Goal: Information Seeking & Learning: Learn about a topic

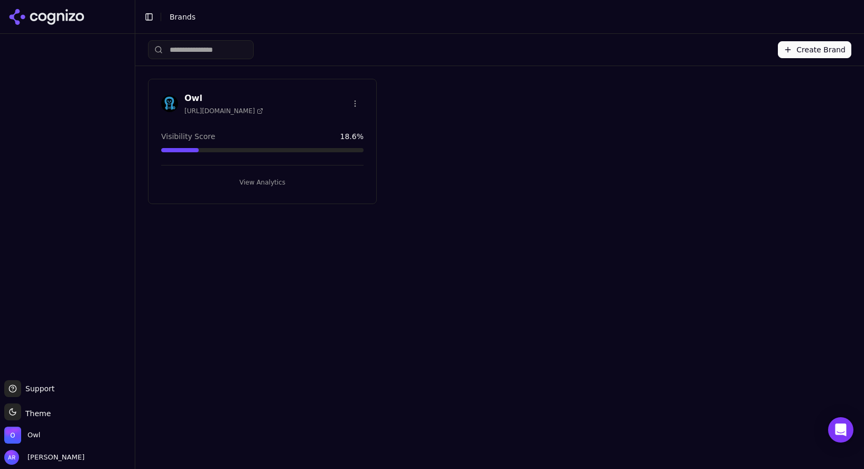
click at [190, 96] on h3 "Owl" at bounding box center [224, 98] width 79 height 13
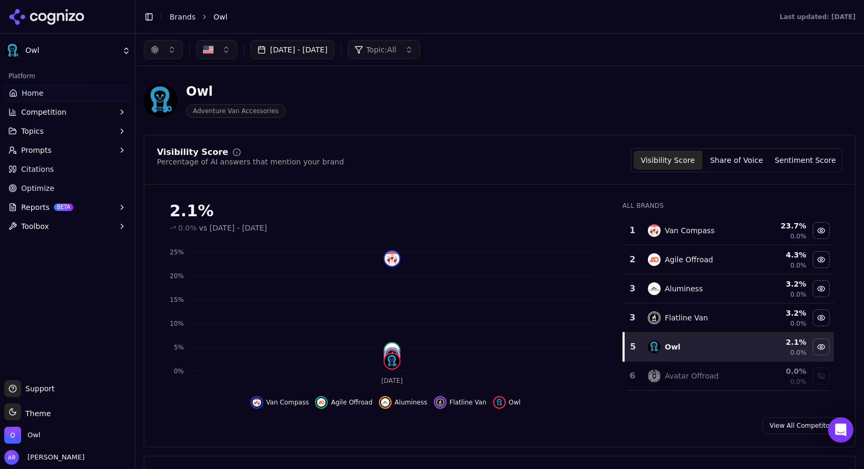
click at [764, 163] on button "Share of Voice" at bounding box center [737, 160] width 69 height 19
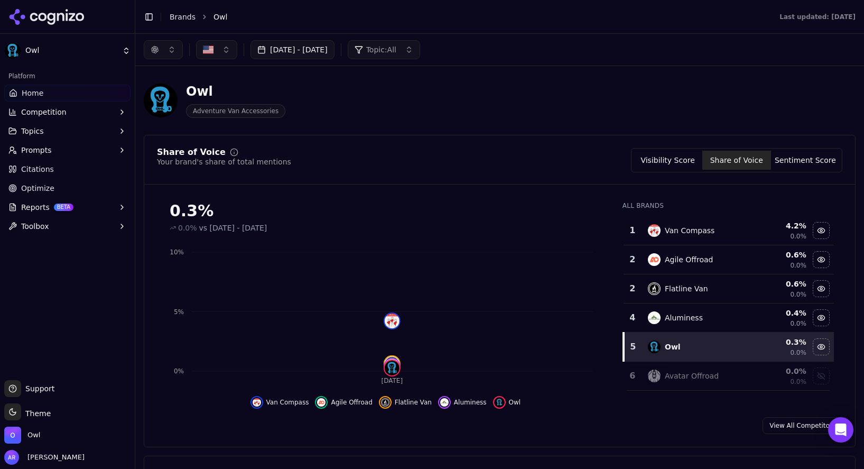
click at [804, 160] on button "Sentiment Score" at bounding box center [805, 160] width 69 height 19
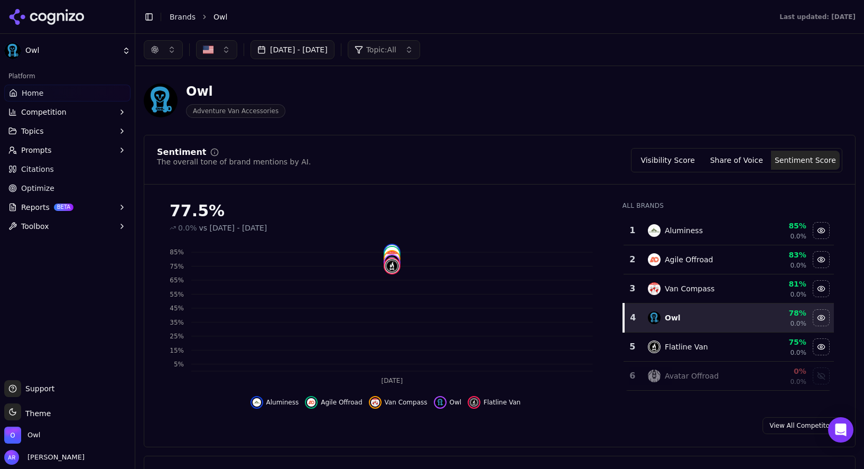
click at [669, 159] on button "Visibility Score" at bounding box center [668, 160] width 69 height 19
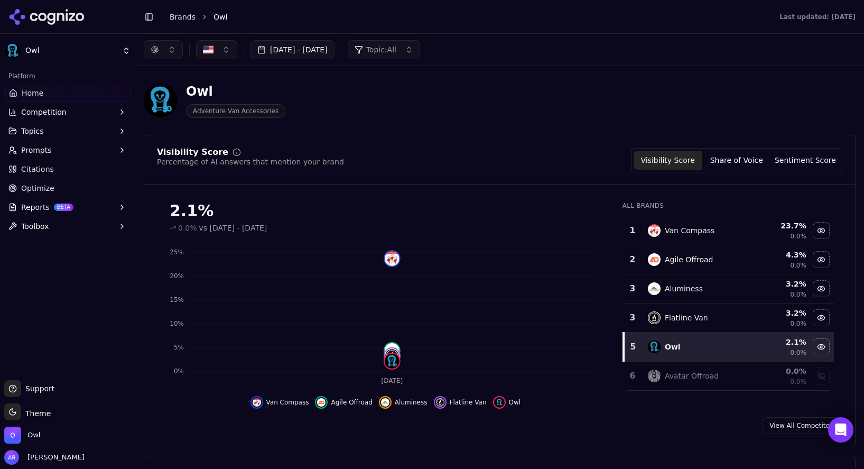
click at [31, 133] on span "Topics" at bounding box center [32, 131] width 23 height 11
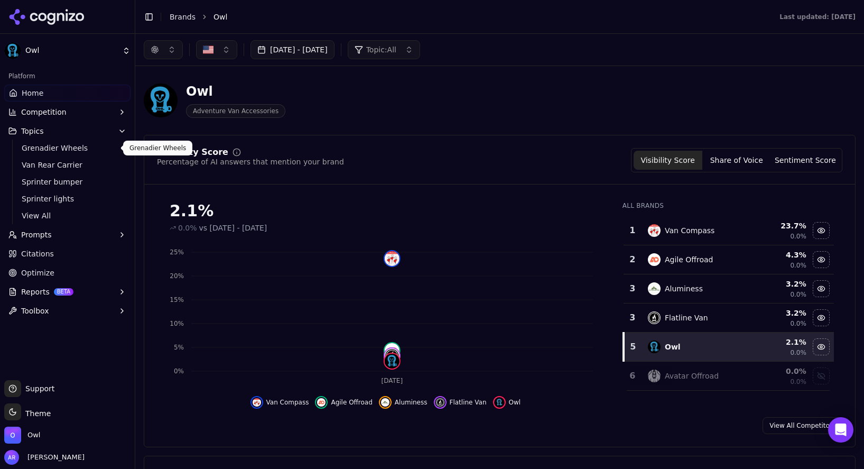
click at [63, 146] on span "Grenadier Wheels" at bounding box center [68, 148] width 92 height 11
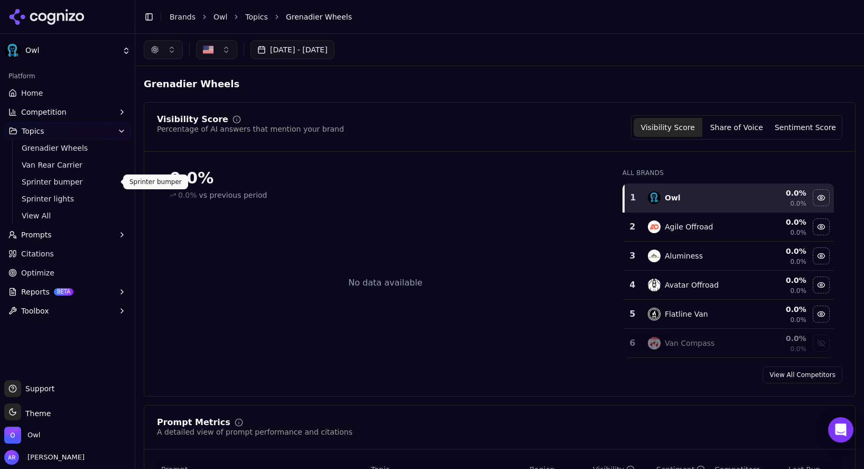
click at [31, 164] on span "Van Rear Carrier" at bounding box center [68, 165] width 92 height 11
click at [39, 185] on span "Sprinter bumper" at bounding box center [68, 182] width 92 height 11
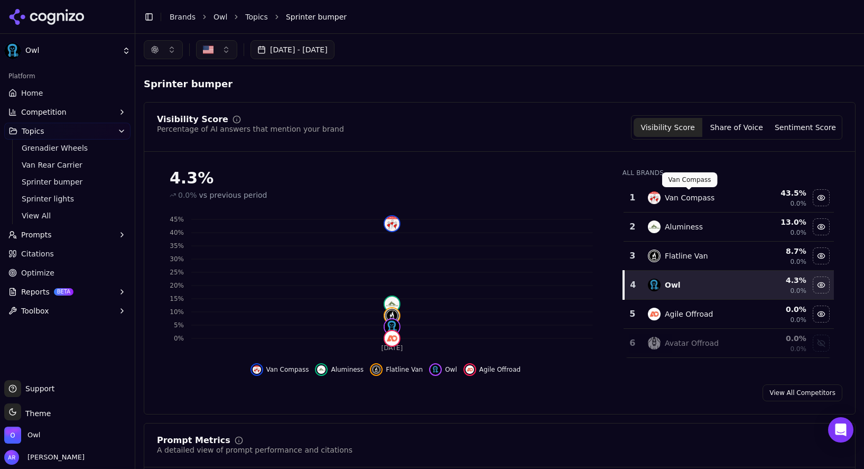
click at [682, 195] on div "Van Compass" at bounding box center [690, 197] width 50 height 11
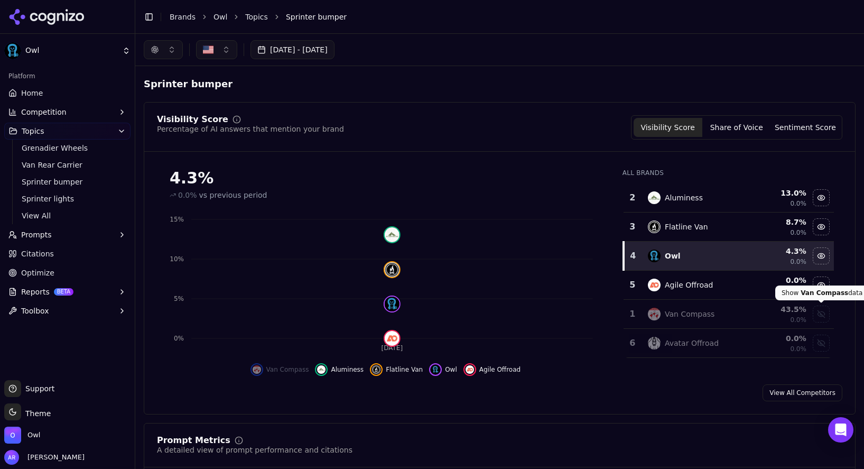
click at [825, 312] on div "Show van compass data" at bounding box center [822, 314] width 16 height 16
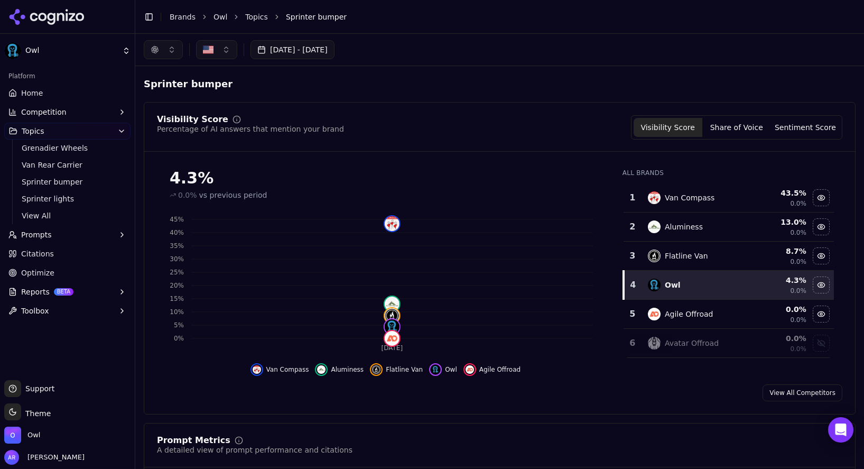
click at [35, 233] on span "Prompts" at bounding box center [36, 234] width 31 height 11
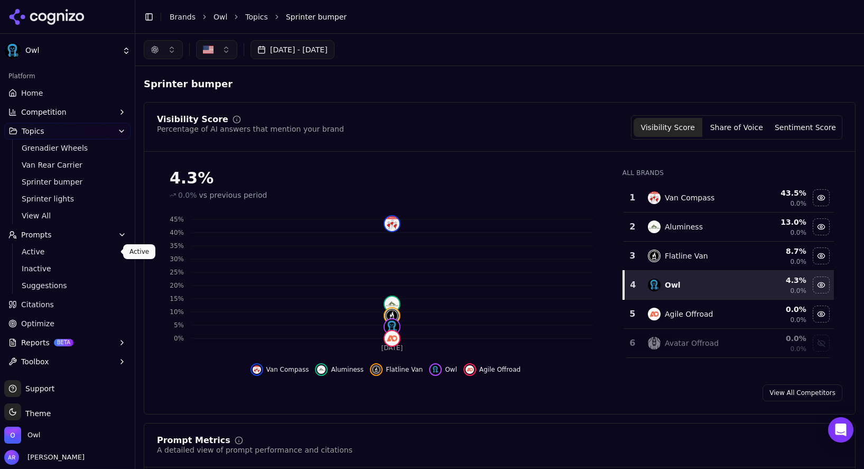
click at [44, 248] on span "Active" at bounding box center [68, 251] width 92 height 11
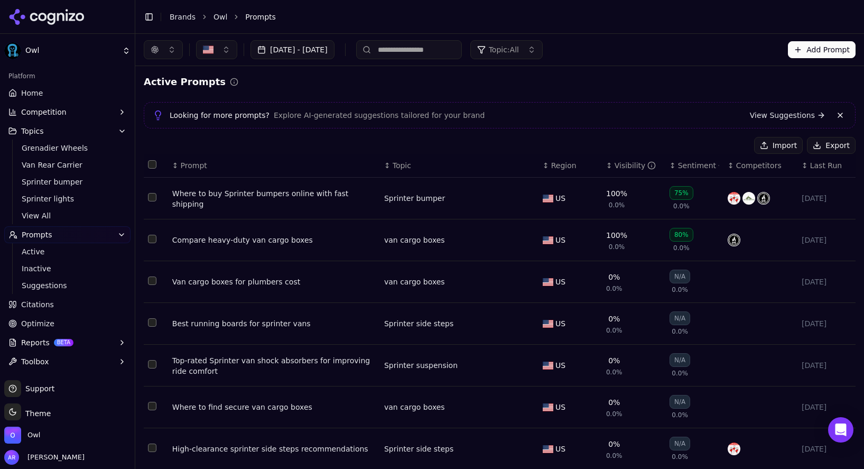
click at [305, 201] on div "Where to buy Sprinter bumpers online with fast shipping" at bounding box center [274, 198] width 204 height 21
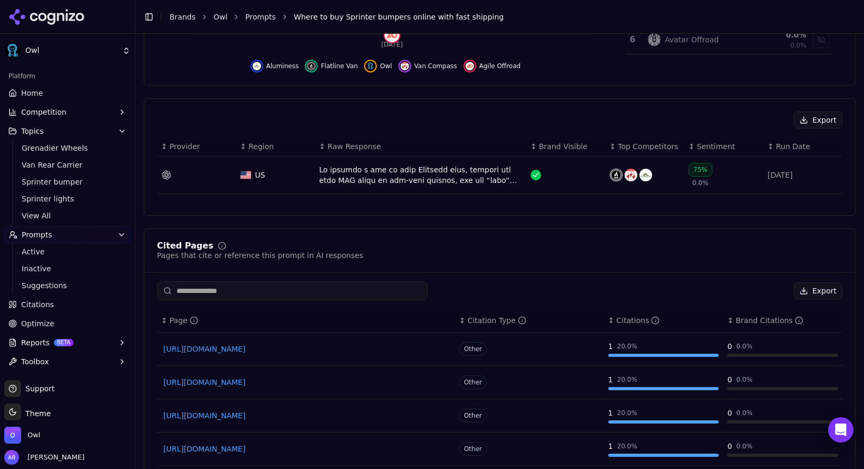
scroll to position [364, 0]
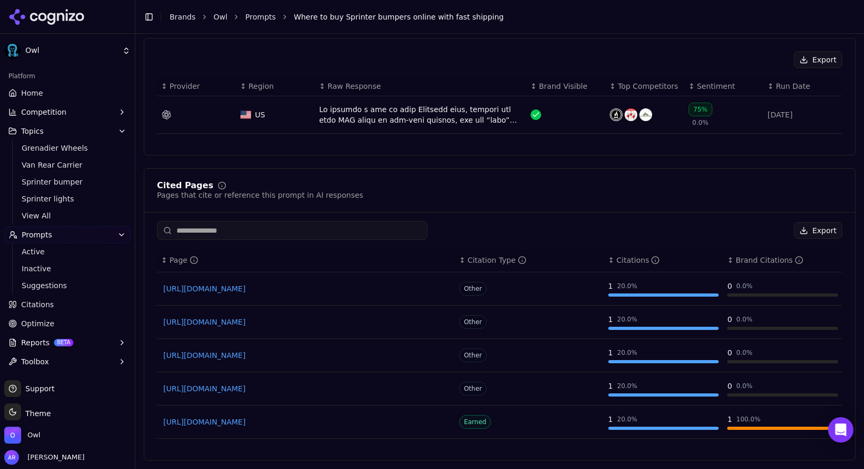
click at [363, 421] on link "[URL][DOMAIN_NAME]" at bounding box center [305, 422] width 285 height 11
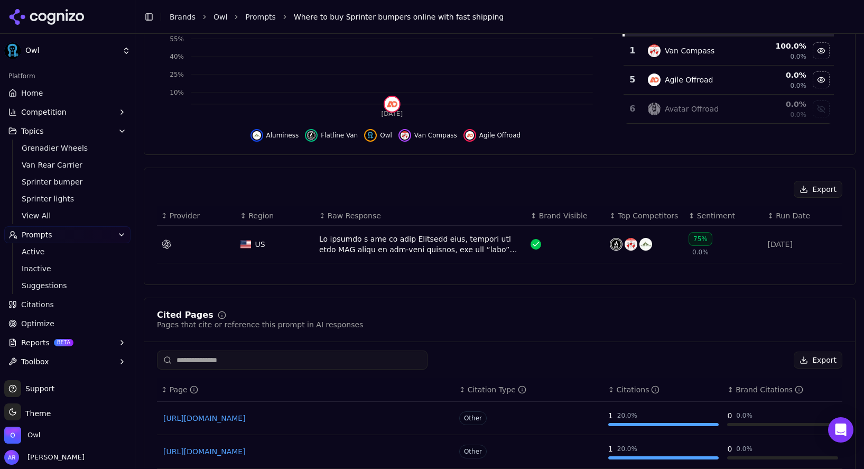
scroll to position [266, 0]
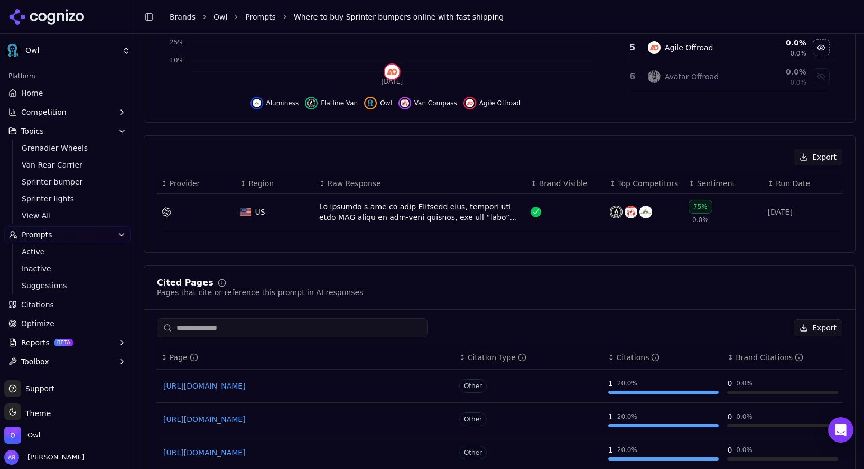
click at [496, 218] on div "Data table" at bounding box center [420, 211] width 203 height 21
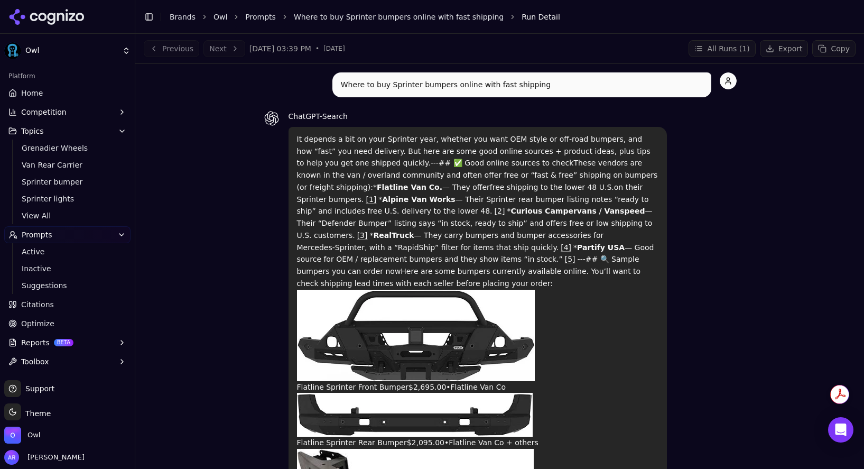
click at [840, 432] on icon "Open Intercom Messenger" at bounding box center [841, 430] width 14 height 14
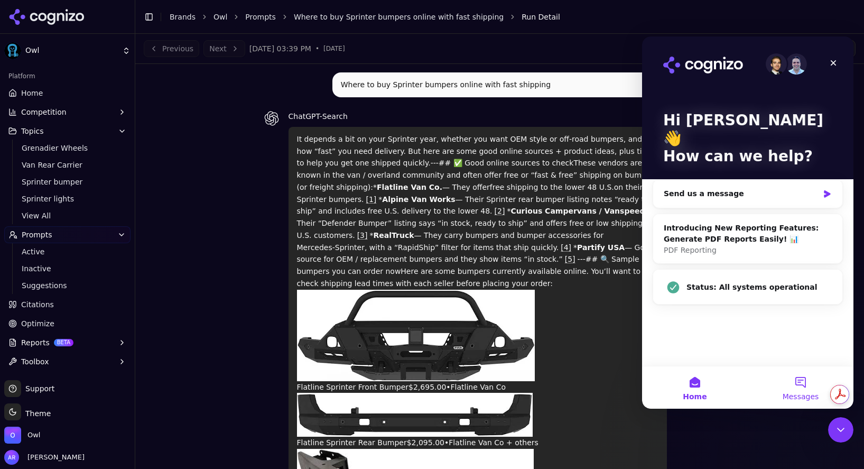
click at [803, 377] on button "Messages" at bounding box center [801, 387] width 106 height 42
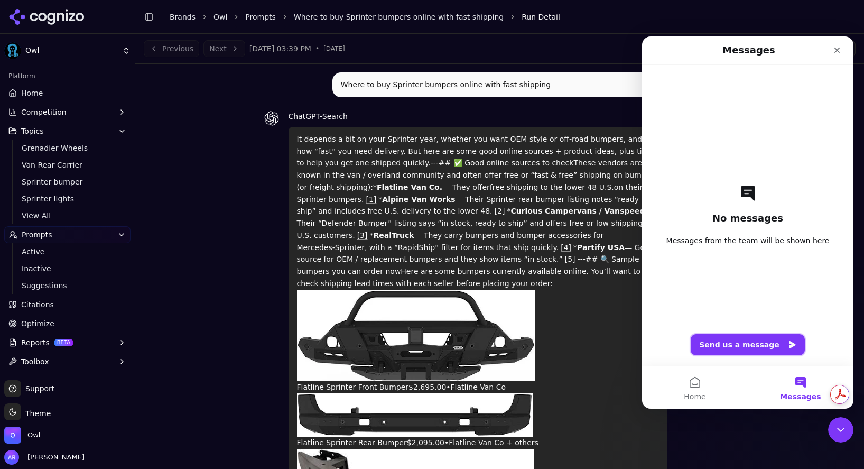
click at [739, 346] on button "Send us a message" at bounding box center [748, 344] width 114 height 21
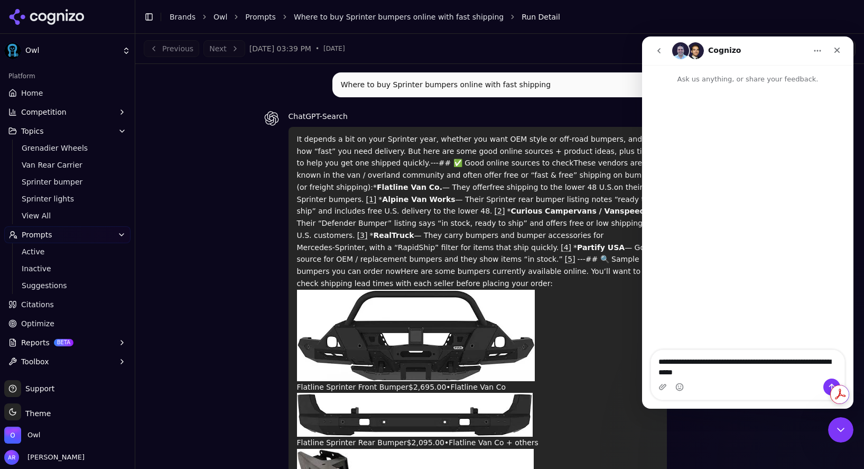
type textarea "**********"
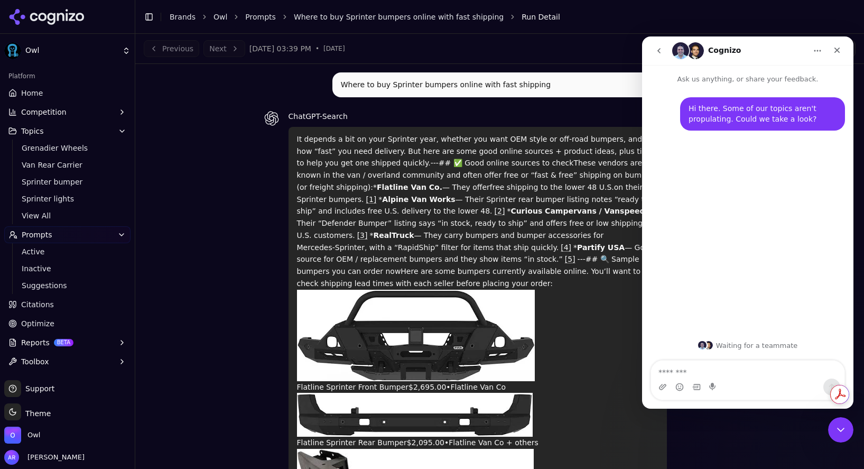
click at [13, 343] on icon "button" at bounding box center [12, 342] width 8 height 8
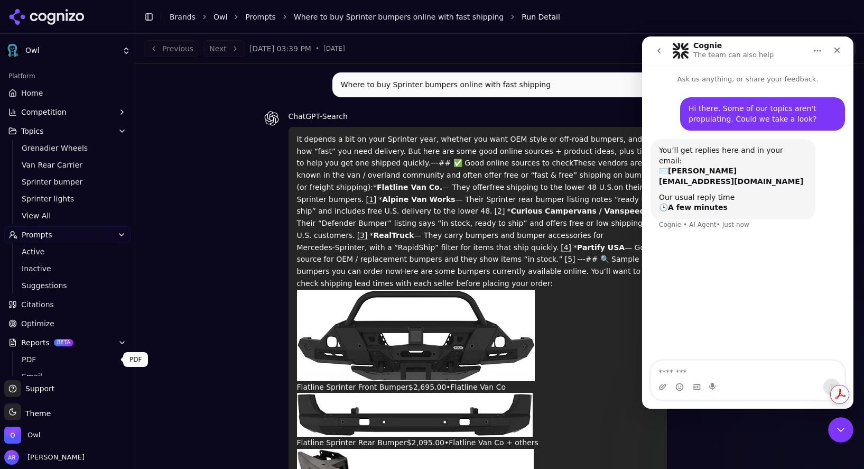
scroll to position [32, 0]
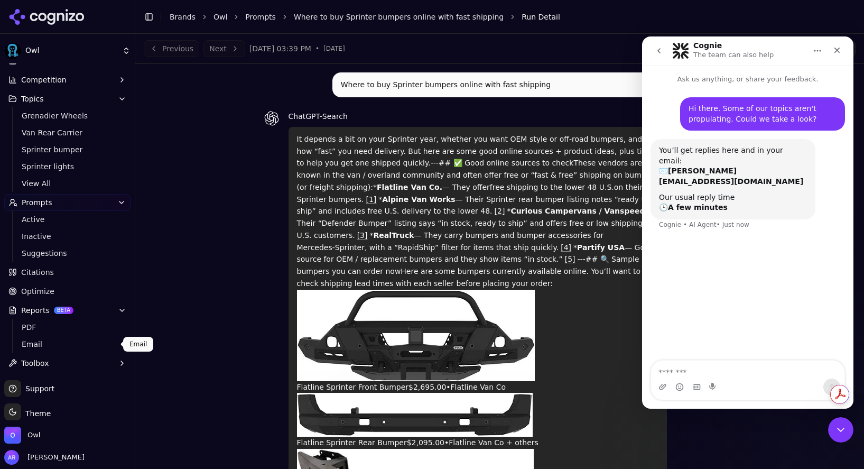
click at [39, 343] on span "Email" at bounding box center [68, 344] width 92 height 11
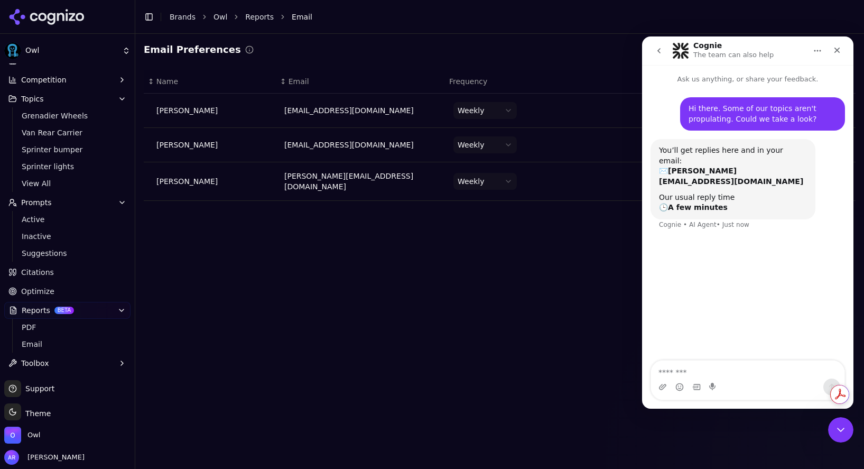
click at [49, 365] on button "Toolbox" at bounding box center [67, 363] width 126 height 17
click at [36, 368] on button "Toolbox" at bounding box center [67, 363] width 126 height 17
click at [37, 288] on span "Optimize" at bounding box center [37, 291] width 33 height 11
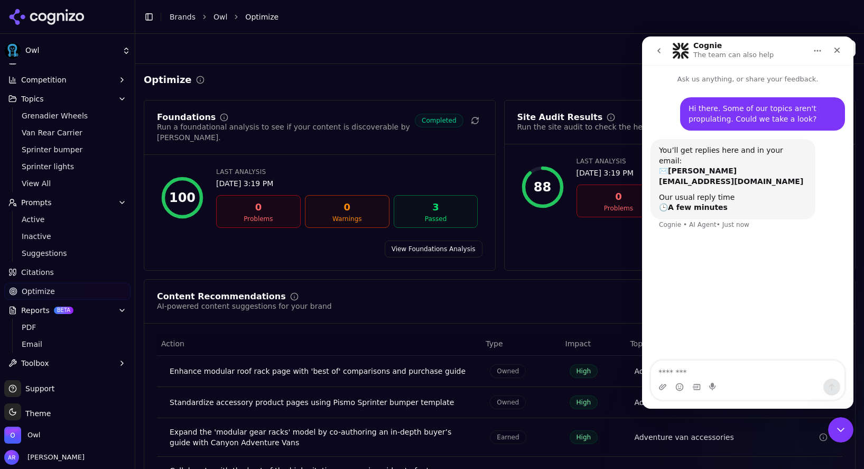
scroll to position [113, 0]
